Goal: Book appointment/travel/reservation

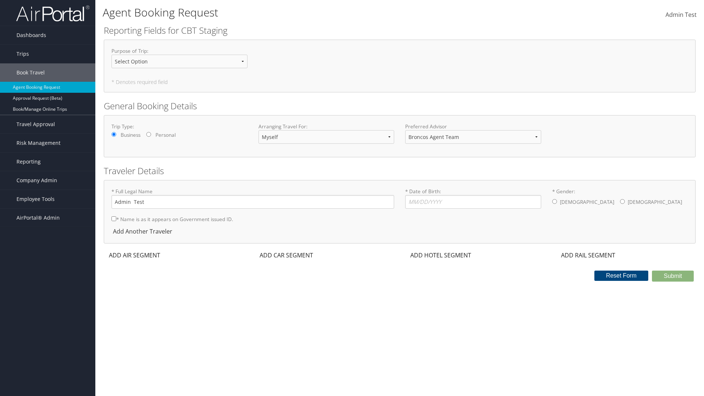
select select "[PERSON_NAME][EMAIL_ADDRESS][PERSON_NAME][DOMAIN_NAME]"
click at [473, 202] on input "* Date of Birth: Invalid Date" at bounding box center [473, 202] width 136 height 14
type input "[DATE]"
click at [555, 201] on input "* Gender: [DEMOGRAPHIC_DATA] [DEMOGRAPHIC_DATA]" at bounding box center [555, 201] width 5 height 5
radio input "true"
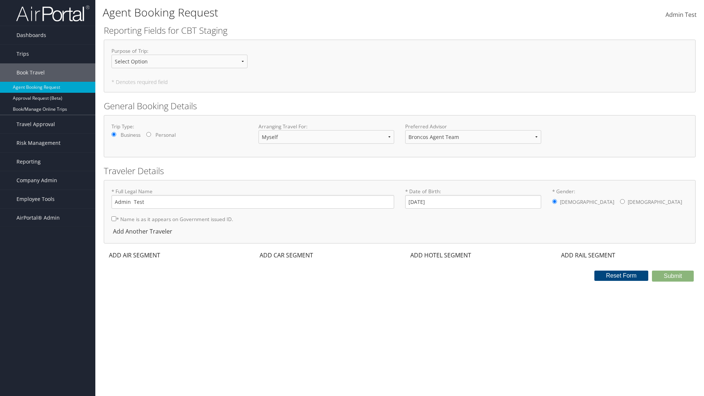
click at [114, 218] on input "* Name is as it appears on Government issued ID." at bounding box center [114, 218] width 5 height 5
checkbox input "true"
click at [136, 255] on div "ADD AIR SEGMENT" at bounding box center [134, 255] width 60 height 9
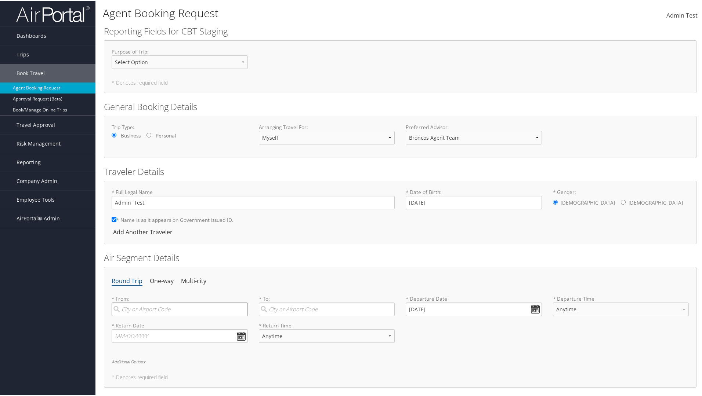
click at [179, 308] on input "search" at bounding box center [180, 309] width 136 height 14
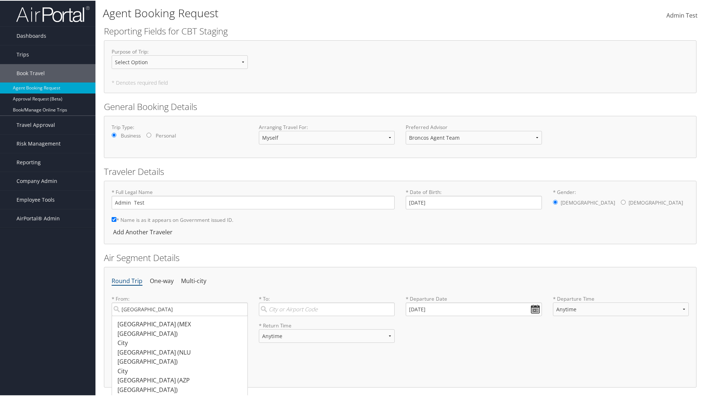
click at [178, 323] on div "[GEOGRAPHIC_DATA] ([GEOGRAPHIC_DATA] [GEOGRAPHIC_DATA])" at bounding box center [180, 328] width 126 height 19
click at [178, 316] on input "[GEOGRAPHIC_DATA]" at bounding box center [180, 309] width 136 height 14
type input "[GEOGRAPHIC_DATA] ([GEOGRAPHIC_DATA] [GEOGRAPHIC_DATA])"
click at [325, 308] on input "search" at bounding box center [327, 309] width 136 height 14
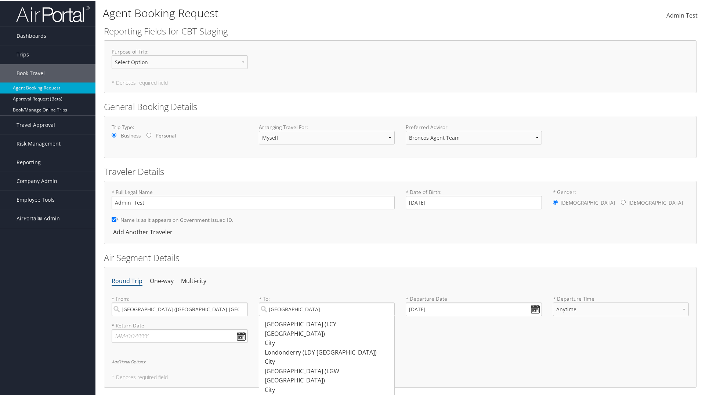
click at [325, 323] on div "[GEOGRAPHIC_DATA] (LCY [GEOGRAPHIC_DATA])" at bounding box center [328, 328] width 126 height 19
click at [325, 316] on input "[GEOGRAPHIC_DATA]" at bounding box center [327, 309] width 136 height 14
type input "[GEOGRAPHIC_DATA] (LCY [GEOGRAPHIC_DATA])"
click at [179, 335] on input "text" at bounding box center [180, 336] width 136 height 14
